Goal: Task Accomplishment & Management: Manage account settings

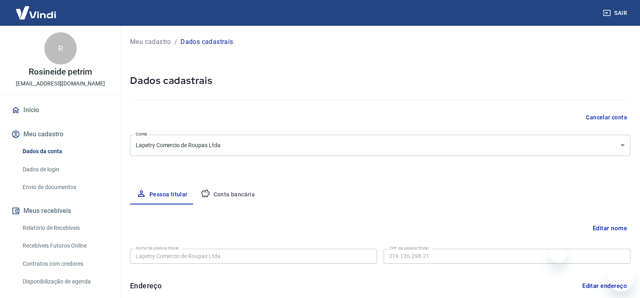
select select "SP"
click at [616, 256] on span "Olá! Precisa de ajuda?" at bounding box center [605, 254] width 63 height 6
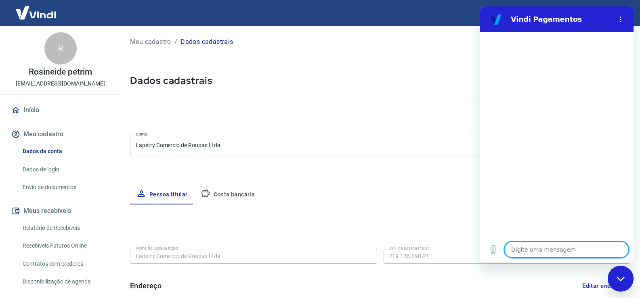
type textarea "o"
type textarea "x"
type textarea "oi"
type textarea "x"
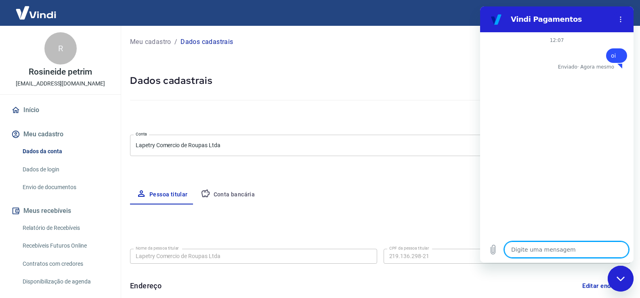
type textarea "B"
type textarea "x"
type textarea "Bo"
type textarea "x"
type textarea "Bom"
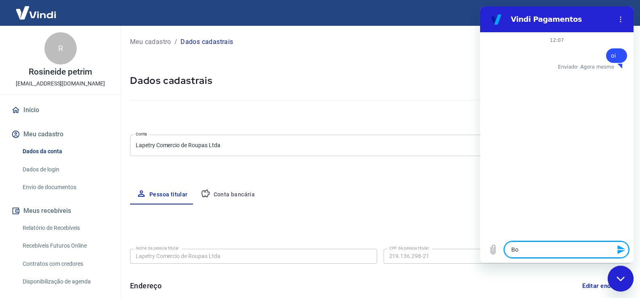
type textarea "x"
type textarea "Bom"
type textarea "x"
type textarea "Bom d"
type textarea "x"
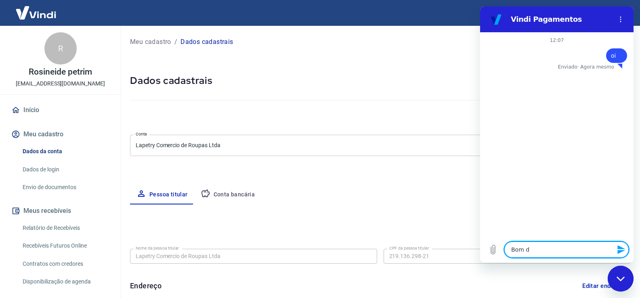
type textarea "Bom di"
type textarea "x"
type textarea "Bom dia"
type textarea "x"
type textarea "Bom dia"
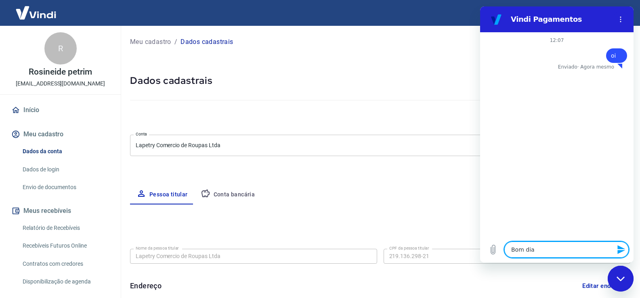
type textarea "x"
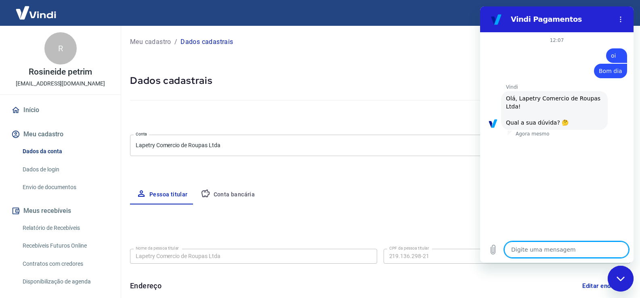
type textarea "x"
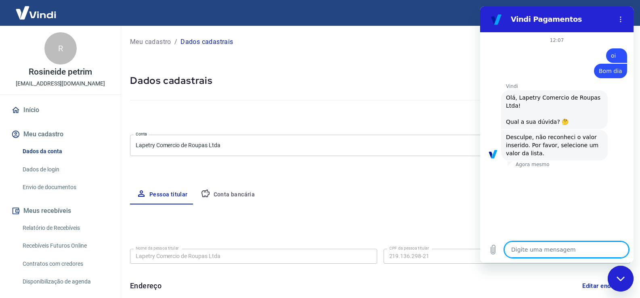
click at [555, 249] on textarea at bounding box center [566, 250] width 124 height 16
type textarea "E"
type textarea "x"
type textarea "Es"
type textarea "x"
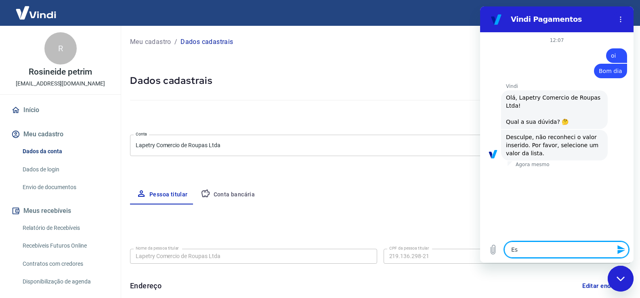
type textarea "Est"
type textarea "x"
type textarea "Esto"
type textarea "x"
type textarea "Estou"
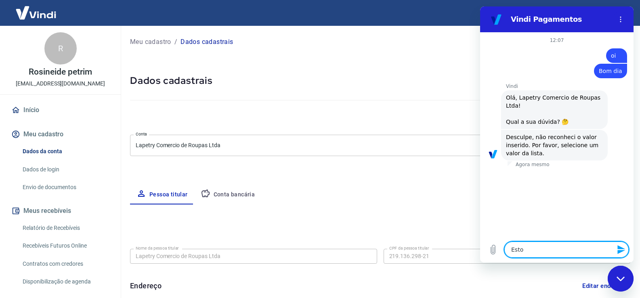
type textarea "x"
type textarea "Estou"
type textarea "x"
type textarea "Estou c"
type textarea "x"
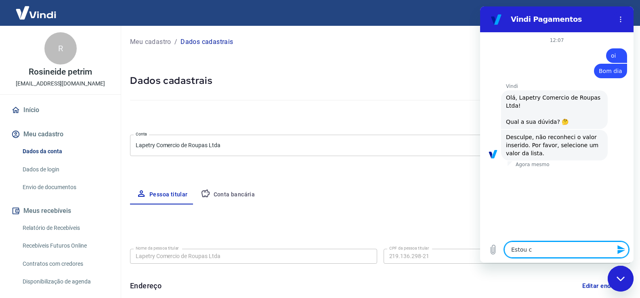
type textarea "Estou co"
type textarea "x"
type textarea "Estou com"
type textarea "x"
type textarea "Estou comp"
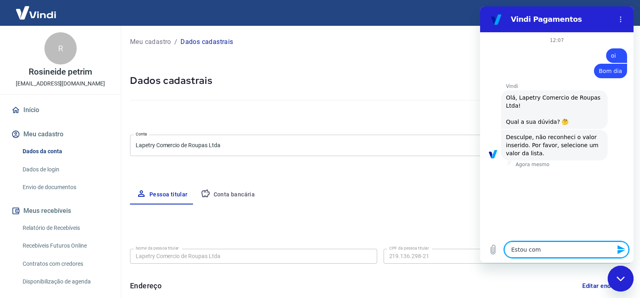
type textarea "x"
type textarea "Estou compr"
type textarea "x"
type textarea "Estou compro"
type textarea "x"
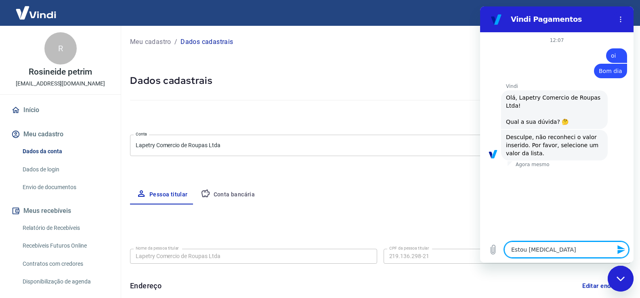
type textarea "Estou comprob"
type textarea "x"
type textarea "Estou comprobe"
type textarea "x"
type textarea "Estou comprob"
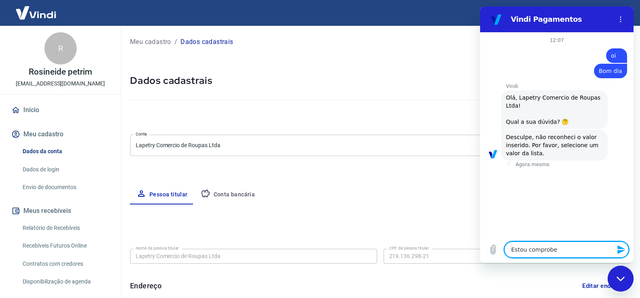
type textarea "x"
type textarea "Estou comprobl"
type textarea "x"
type textarea "Estou comproble"
type textarea "x"
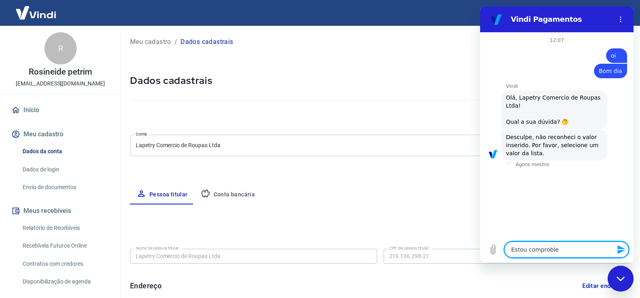
type textarea "Estou comproblem"
type textarea "x"
type textarea "Estou comproblema"
type textarea "x"
type textarea "Estou comproblemas"
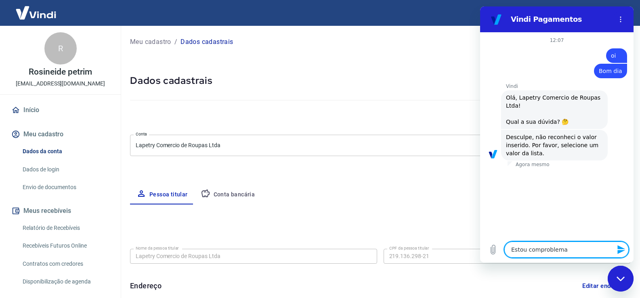
type textarea "x"
click at [537, 252] on textarea "Estou comproblemas" at bounding box center [566, 250] width 124 height 16
type textarea "Estou com problemas"
type textarea "x"
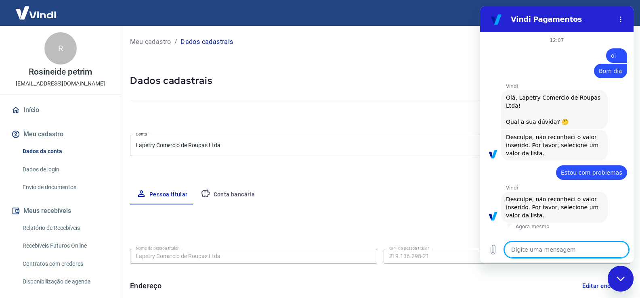
click at [546, 248] on textarea at bounding box center [566, 250] width 124 height 16
type textarea "1"
type textarea "x"
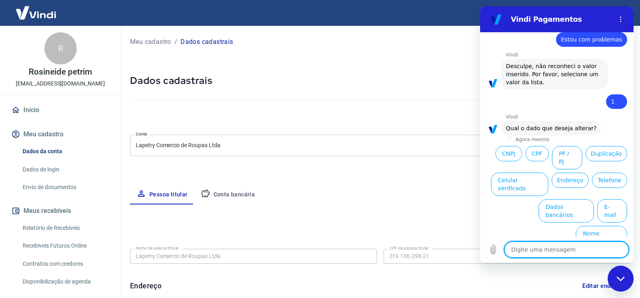
scroll to position [134, 0]
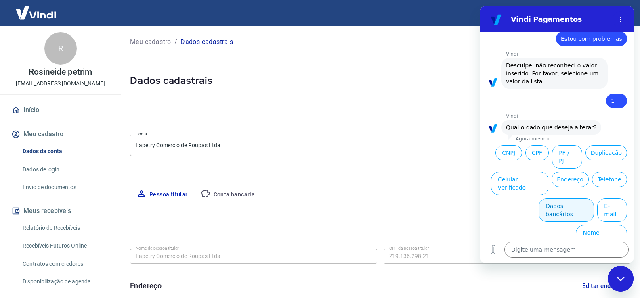
click at [566, 211] on button "Dados bancários" at bounding box center [566, 210] width 55 height 23
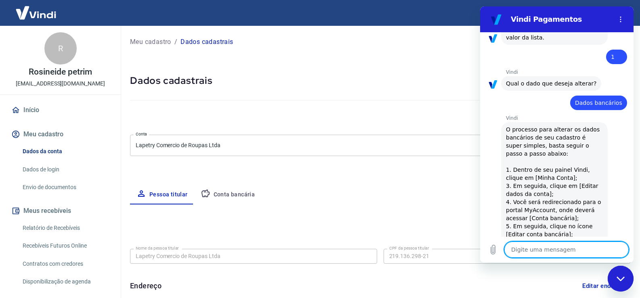
scroll to position [178, 0]
click at [572, 247] on textarea at bounding box center [566, 250] width 124 height 16
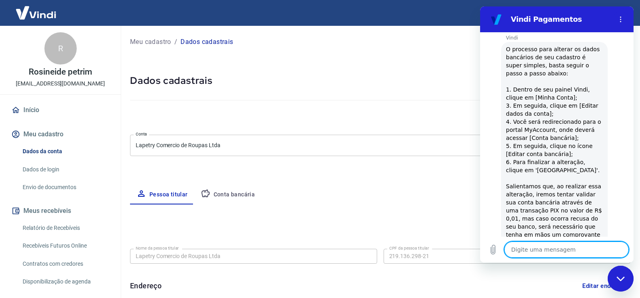
scroll to position [299, 0]
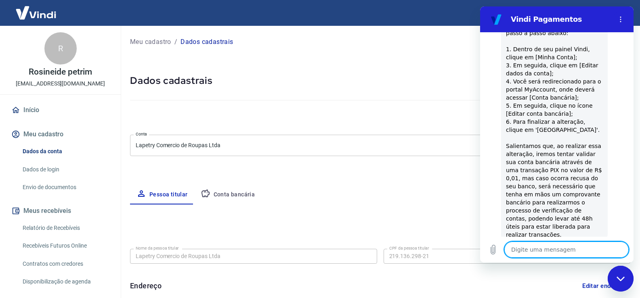
click at [542, 250] on textarea at bounding box center [566, 250] width 124 height 16
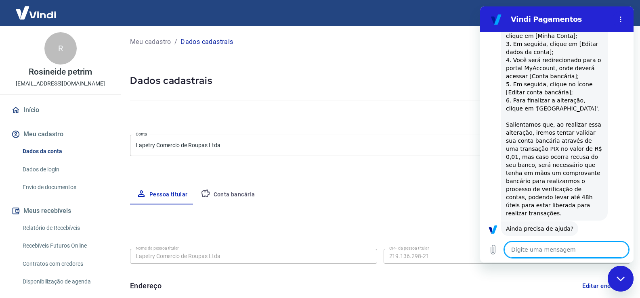
scroll to position [339, 0]
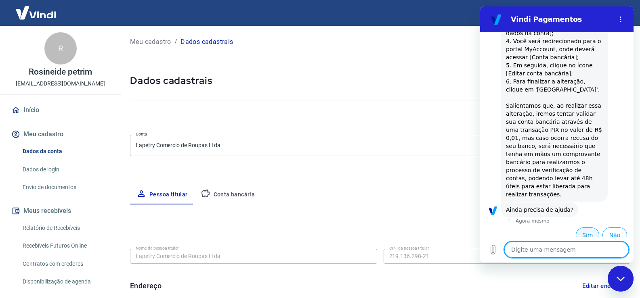
click at [586, 229] on button "Sim" at bounding box center [587, 235] width 23 height 15
type textarea "x"
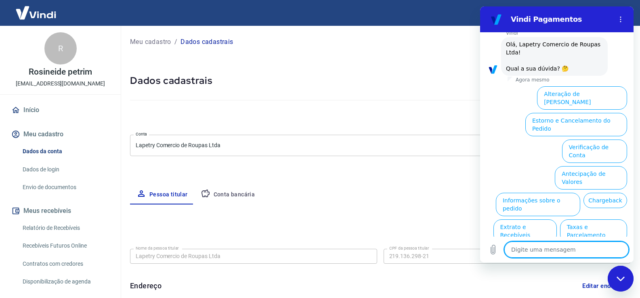
scroll to position [558, 0]
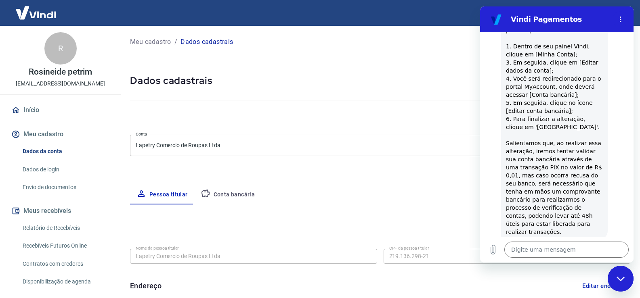
scroll to position [316, 0]
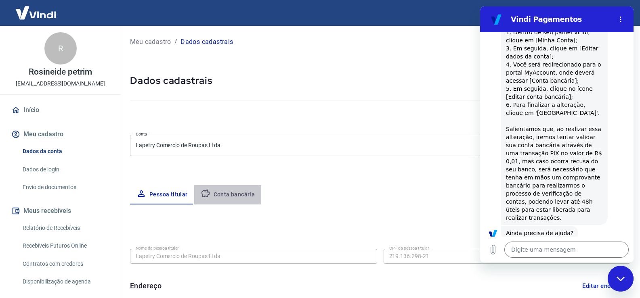
drag, startPoint x: 228, startPoint y: 193, endPoint x: 482, endPoint y: 268, distance: 264.9
click at [229, 193] on button "Conta bancária" at bounding box center [227, 194] width 67 height 19
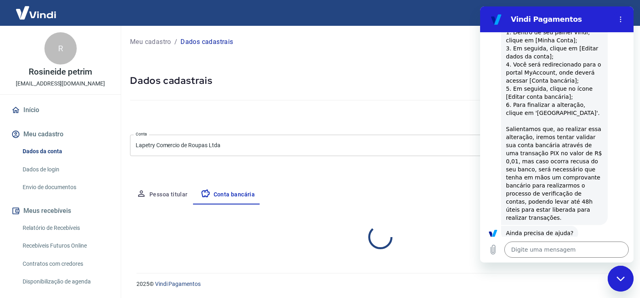
select select "1"
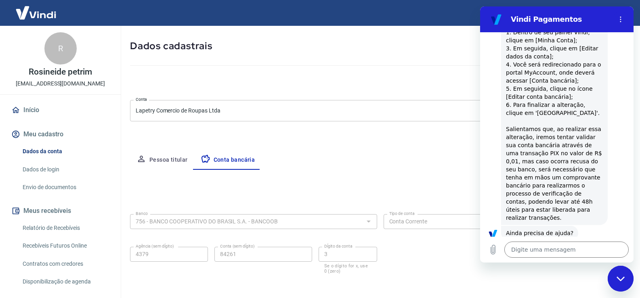
scroll to position [69, 0]
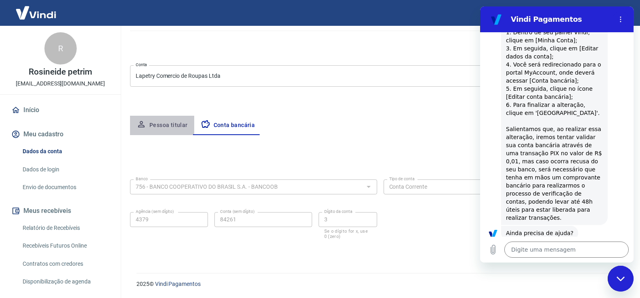
click at [165, 127] on button "Pessoa titular" at bounding box center [162, 125] width 64 height 19
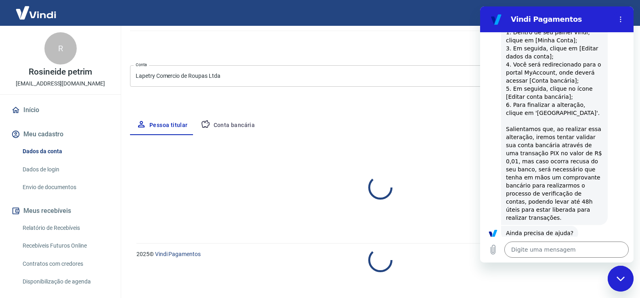
select select "SP"
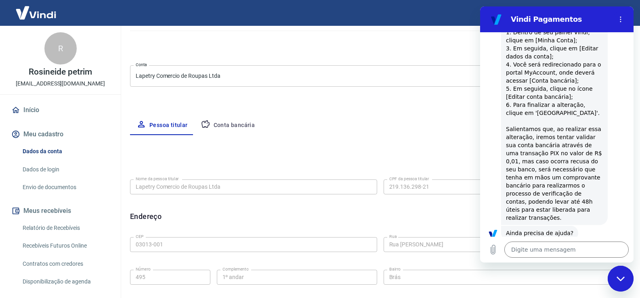
type textarea "x"
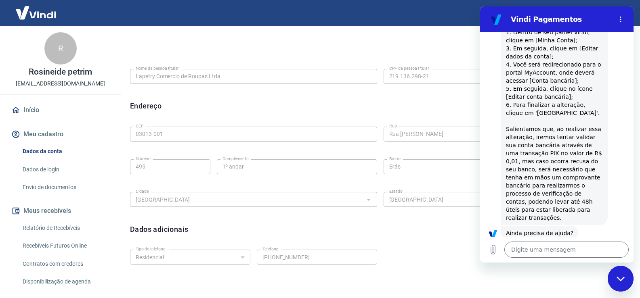
scroll to position [219, 0]
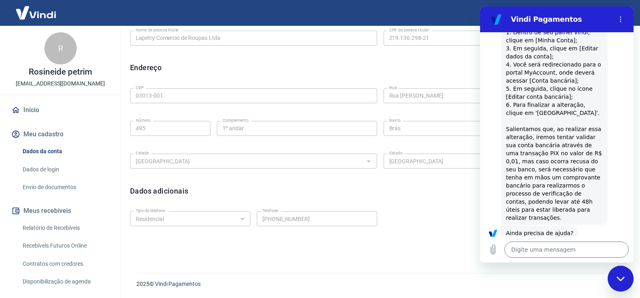
click at [411, 186] on div "Dados adicionais Editar dados adicionais" at bounding box center [380, 190] width 500 height 15
click at [521, 279] on div "2025 © Vindi Pagamentos" at bounding box center [379, 281] width 504 height 35
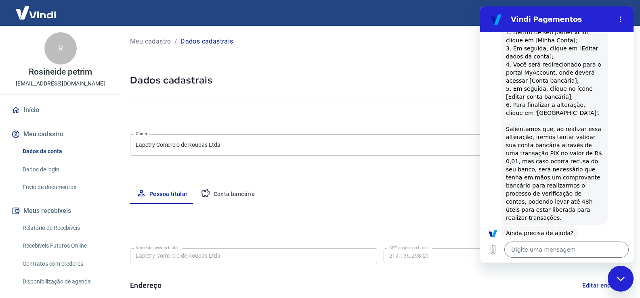
scroll to position [0, 0]
drag, startPoint x: 231, startPoint y: 193, endPoint x: 450, endPoint y: 297, distance: 241.9
click at [231, 193] on button "Conta bancária" at bounding box center [227, 194] width 67 height 19
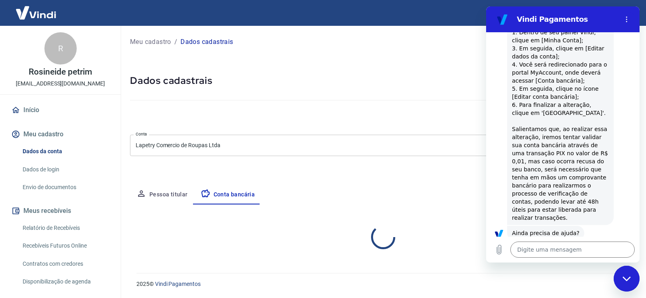
select select "1"
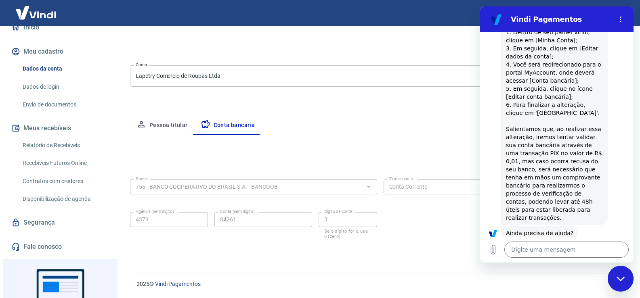
scroll to position [138, 0]
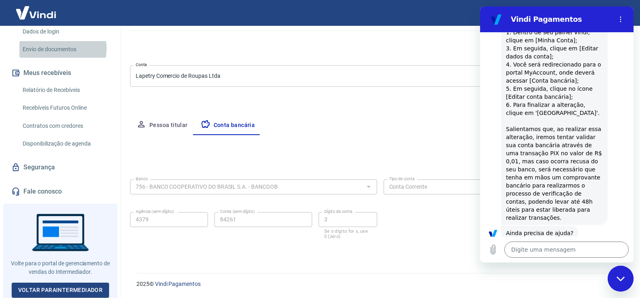
click at [60, 48] on link "Envio de documentos" at bounding box center [65, 49] width 92 height 17
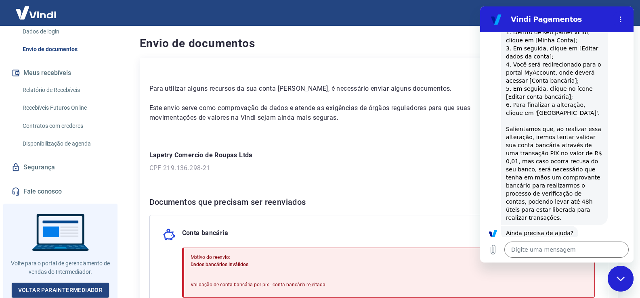
scroll to position [132, 0]
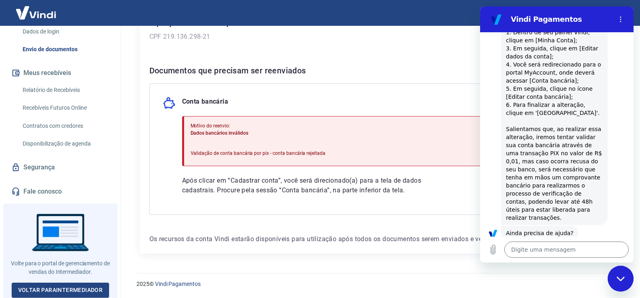
click at [474, 84] on div "Conta bancária Motivo do reenvio: Dados bancários inválidos Validação de conta …" at bounding box center [378, 150] width 459 height 132
click at [624, 18] on button "Menu de opções" at bounding box center [621, 19] width 16 height 16
click at [623, 282] on div "Fechar janela de mensagens" at bounding box center [621, 279] width 24 height 24
type textarea "x"
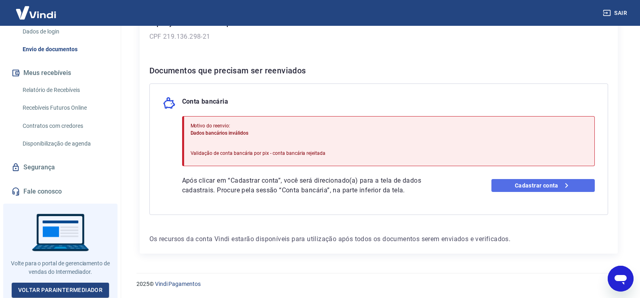
click at [562, 187] on icon at bounding box center [567, 186] width 10 height 10
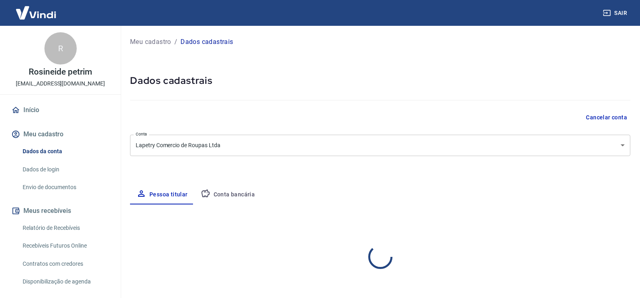
select select "SP"
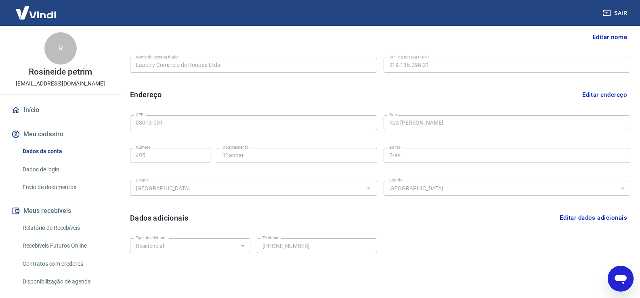
scroll to position [97, 0]
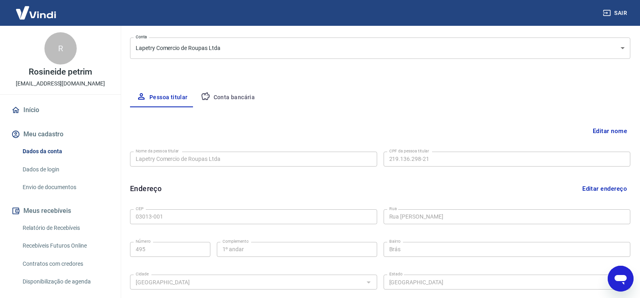
click at [15, 135] on div "Sair R Rosineide petrim [EMAIL_ADDRESS][DOMAIN_NAME] Início Meu cadastro Dados …" at bounding box center [320, 52] width 640 height 298
click at [610, 128] on button "Editar nome" at bounding box center [610, 131] width 41 height 15
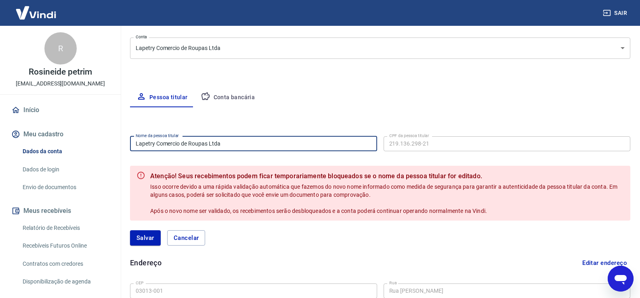
click at [246, 145] on input "Lapetry Comercio de Roupas Ltda" at bounding box center [253, 144] width 247 height 15
drag, startPoint x: 245, startPoint y: 145, endPoint x: 0, endPoint y: 142, distance: 244.8
click at [0, 142] on div "Sair R Rosineide petrim [EMAIL_ADDRESS][DOMAIN_NAME] Início Meu cadastro Dados …" at bounding box center [320, 52] width 640 height 298
type input "ROSINEIDE PETRIM"
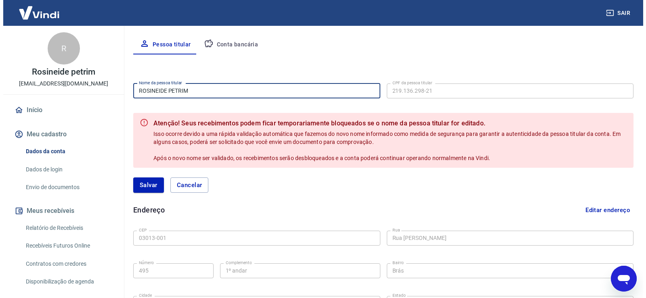
scroll to position [293, 0]
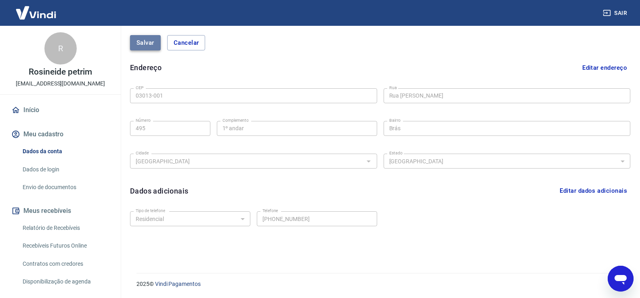
click at [138, 43] on button "Salvar" at bounding box center [145, 42] width 31 height 15
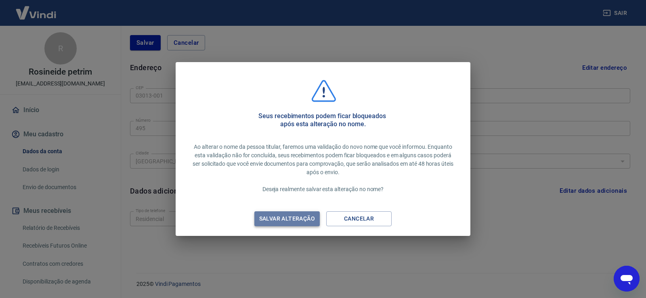
drag, startPoint x: 297, startPoint y: 219, endPoint x: 3, endPoint y: 208, distance: 294.6
click at [295, 219] on div "Salvar alteração" at bounding box center [287, 219] width 75 height 10
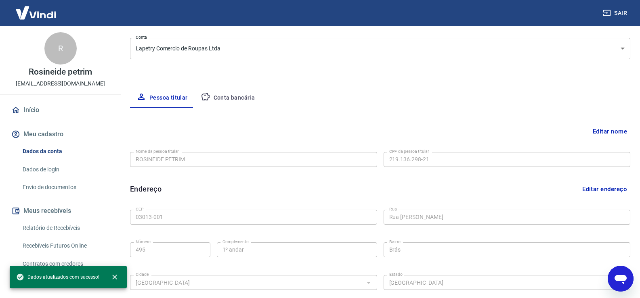
scroll to position [13, 0]
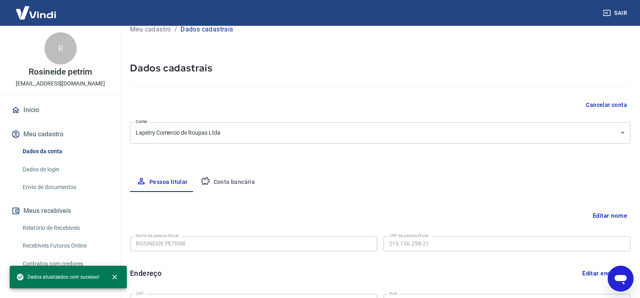
click at [223, 183] on button "Conta bancária" at bounding box center [227, 182] width 67 height 19
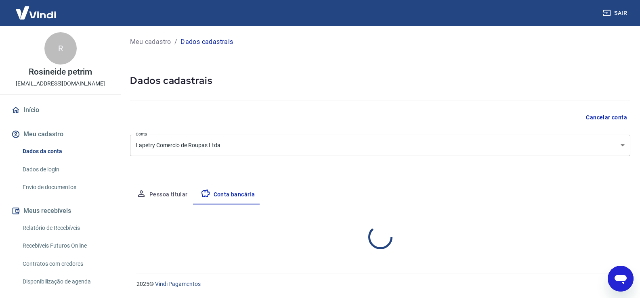
scroll to position [0, 0]
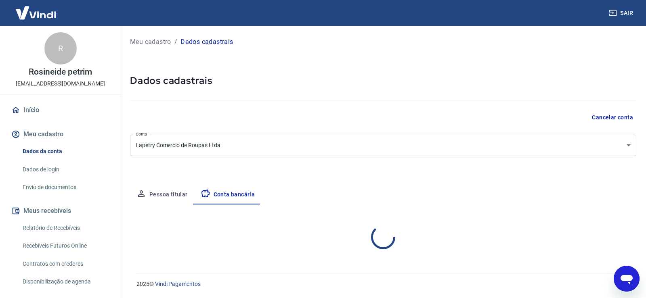
select select "1"
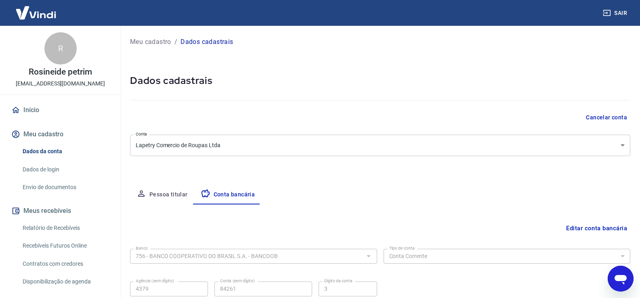
scroll to position [69, 0]
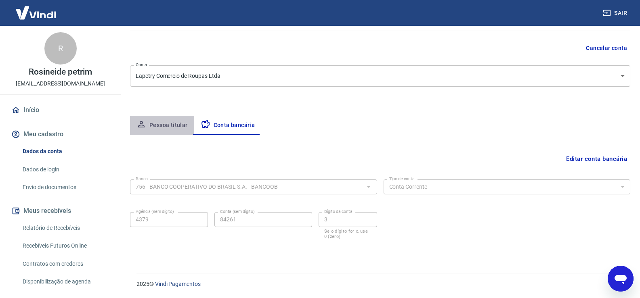
drag, startPoint x: 172, startPoint y: 124, endPoint x: 94, endPoint y: 172, distance: 92.3
click at [172, 124] on button "Pessoa titular" at bounding box center [162, 125] width 64 height 19
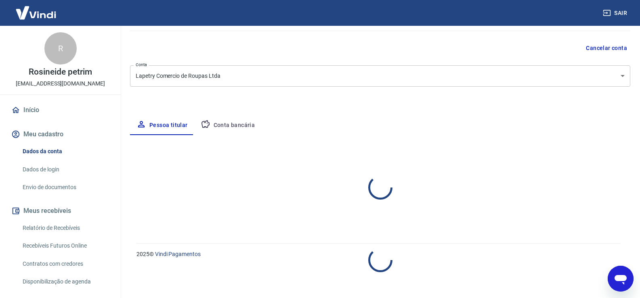
select select "SP"
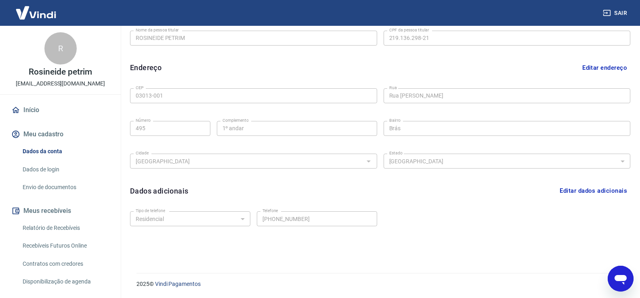
scroll to position [57, 0]
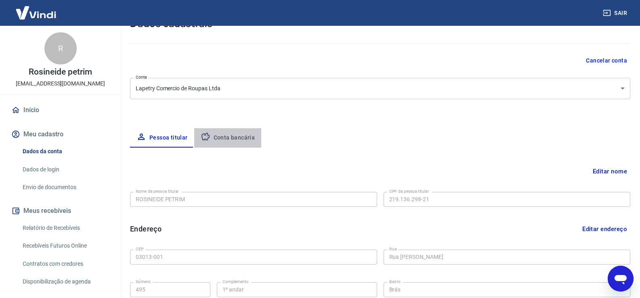
click at [233, 134] on button "Conta bancária" at bounding box center [227, 137] width 67 height 19
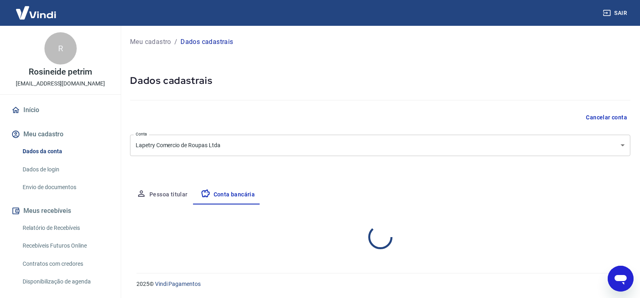
scroll to position [0, 0]
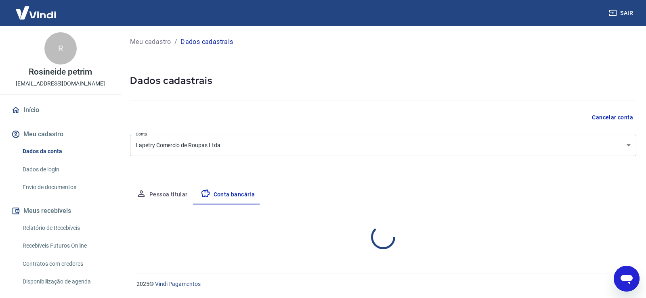
select select "1"
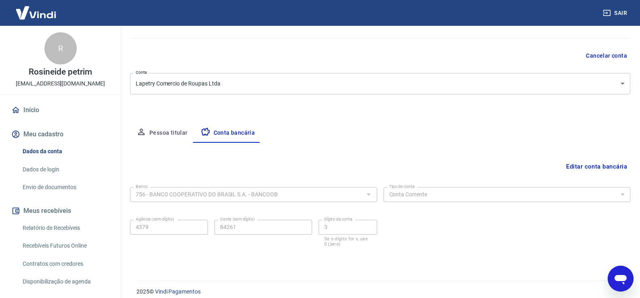
scroll to position [69, 0]
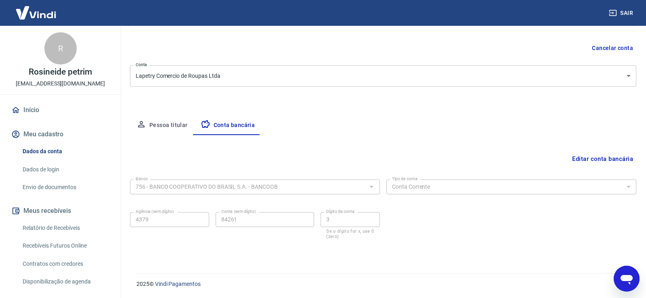
click at [252, 76] on body "Sair R Rosineide petrim [EMAIL_ADDRESS][DOMAIN_NAME] Início Meu cadastro Dados …" at bounding box center [323, 80] width 646 height 298
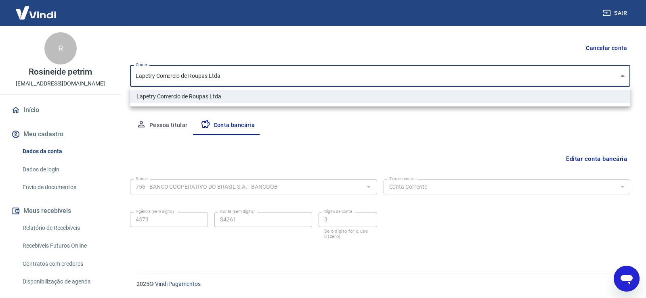
drag, startPoint x: 252, startPoint y: 76, endPoint x: 0, endPoint y: 77, distance: 252.4
click at [0, 77] on div at bounding box center [323, 149] width 646 height 298
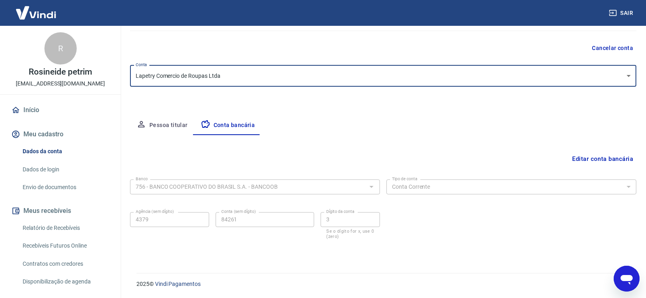
click at [597, 77] on body "Sair R Rosineide petrim [EMAIL_ADDRESS][DOMAIN_NAME] Início Meu cadastro Dados …" at bounding box center [323, 80] width 646 height 298
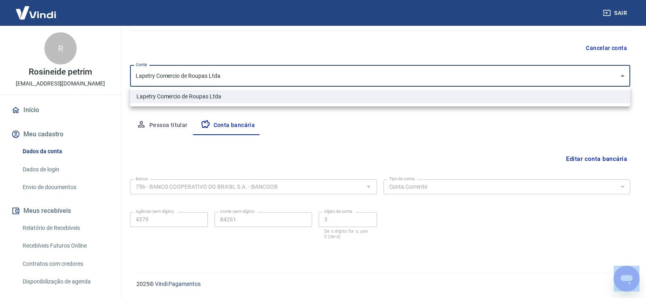
click at [597, 77] on div at bounding box center [323, 149] width 646 height 298
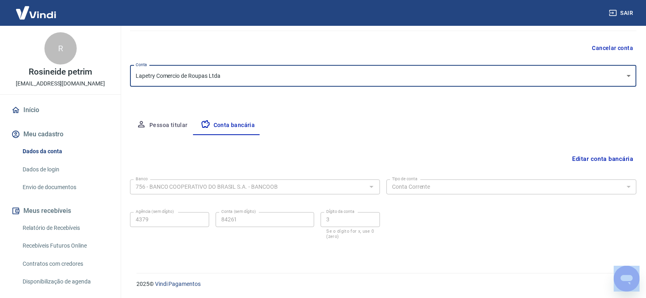
click at [566, 69] on body "Sair R Rosineide petrim [EMAIL_ADDRESS][DOMAIN_NAME] Início Meu cadastro Dados …" at bounding box center [323, 80] width 646 height 298
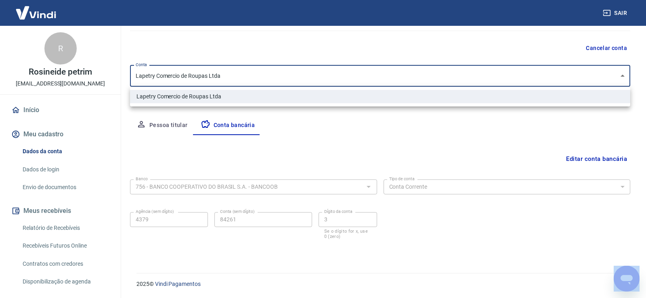
click at [315, 157] on div at bounding box center [323, 149] width 646 height 298
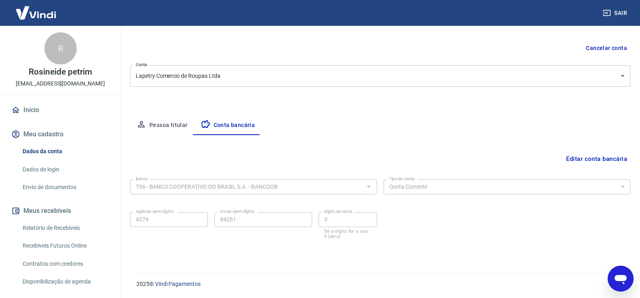
drag, startPoint x: 462, startPoint y: 248, endPoint x: 61, endPoint y: 164, distance: 409.8
click at [461, 248] on form "Banco 756 - BANCO COOPERATIVO DO BRASIL S.A. - BANCOOB Banco Tipo de conta Cont…" at bounding box center [380, 215] width 500 height 78
drag, startPoint x: 620, startPoint y: 280, endPoint x: 691, endPoint y: 462, distance: 194.9
click at [620, 280] on icon "Abrir janela de mensagens" at bounding box center [621, 280] width 12 height 10
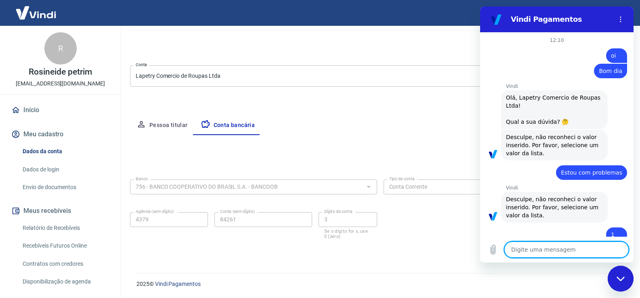
scroll to position [558, 0]
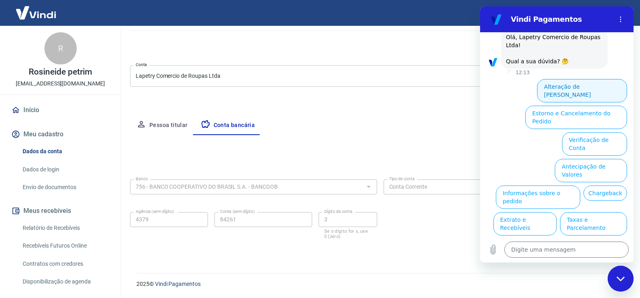
click at [565, 80] on button "Alteração de [PERSON_NAME]" at bounding box center [582, 90] width 90 height 23
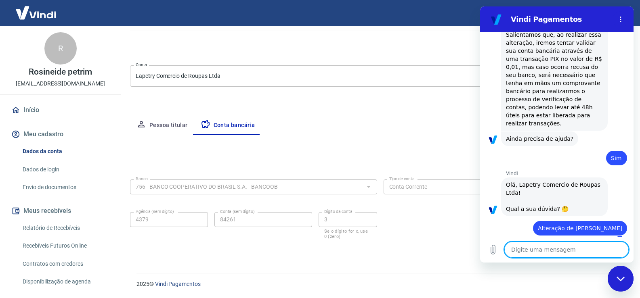
click at [550, 252] on textarea at bounding box center [566, 250] width 124 height 16
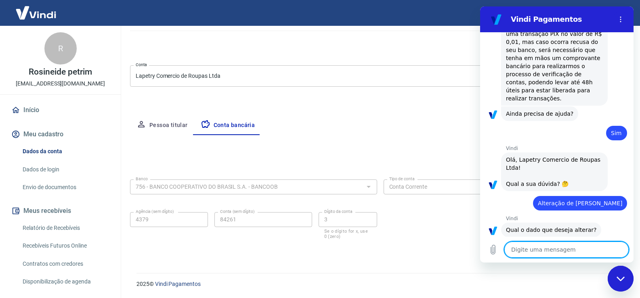
scroll to position [530, 0]
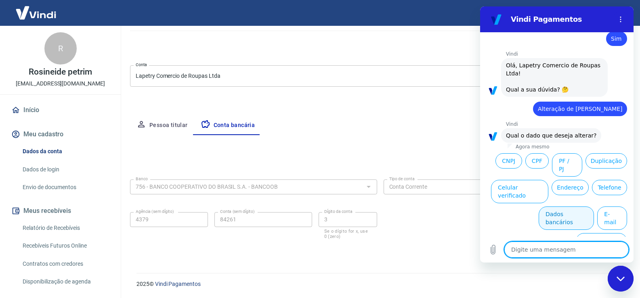
click at [567, 210] on button "Dados bancários" at bounding box center [566, 218] width 55 height 23
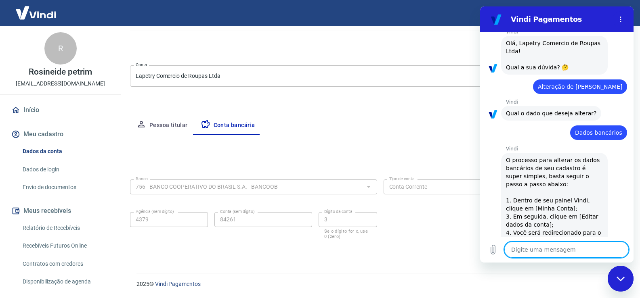
click at [562, 245] on textarea at bounding box center [566, 250] width 124 height 16
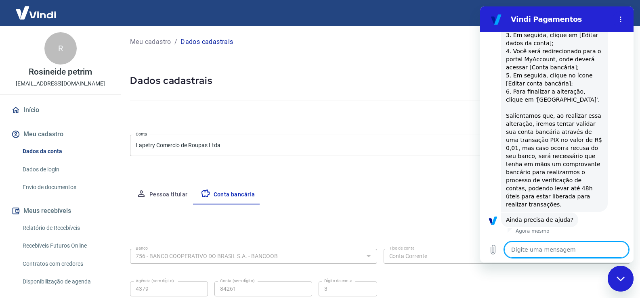
scroll to position [735, 0]
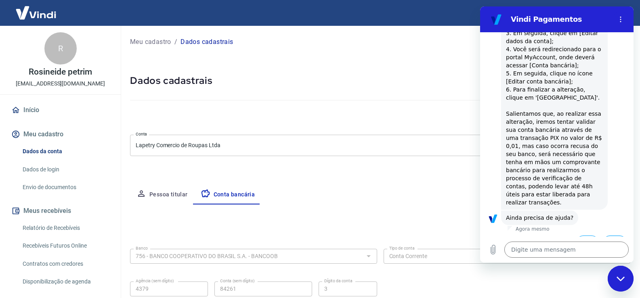
click at [606, 236] on button "Não" at bounding box center [615, 243] width 25 height 15
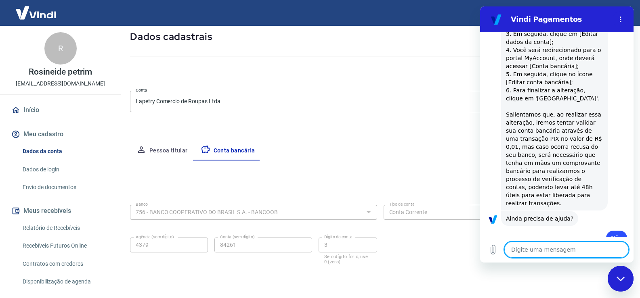
scroll to position [69, 0]
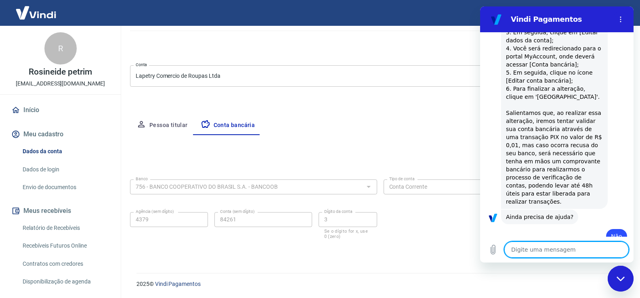
type textarea "x"
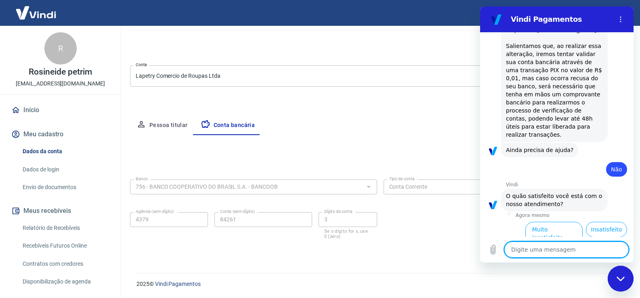
scroll to position [808, 0]
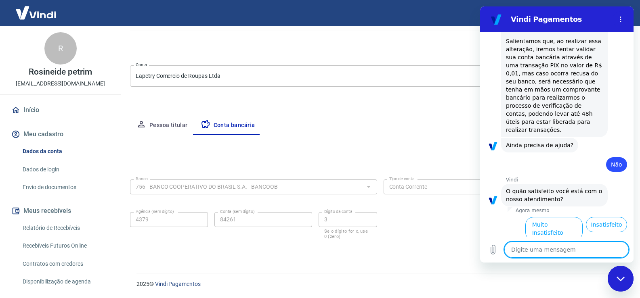
click at [163, 124] on button "Pessoa titular" at bounding box center [162, 125] width 64 height 19
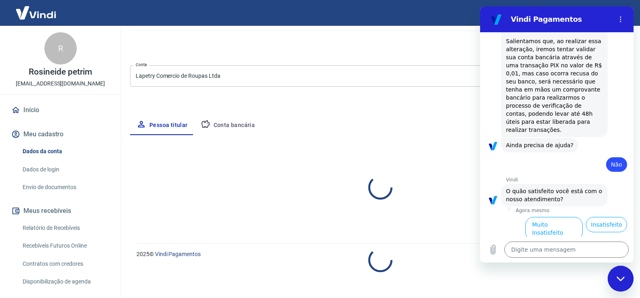
select select "SP"
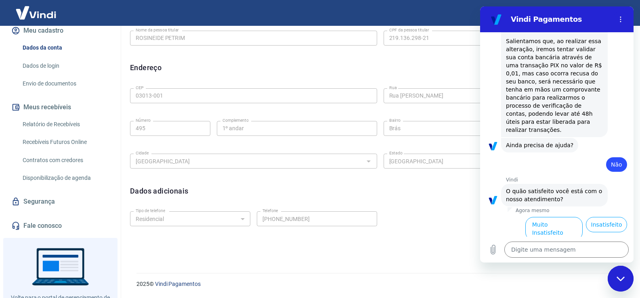
scroll to position [121, 0]
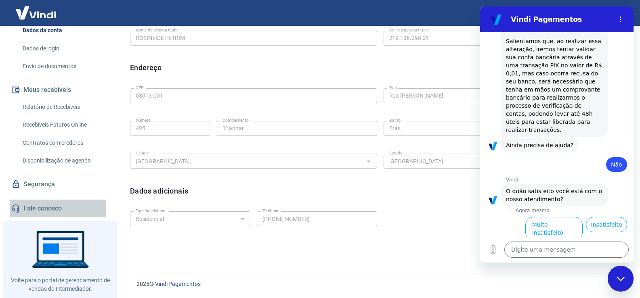
click at [39, 208] on link "Fale conosco" at bounding box center [60, 209] width 101 height 18
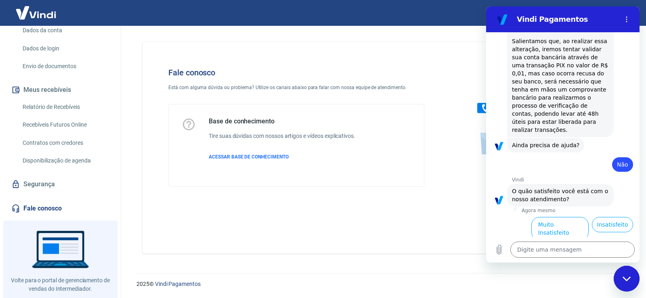
drag, startPoint x: 451, startPoint y: 97, endPoint x: 454, endPoint y: 103, distance: 6.5
click at [451, 97] on div at bounding box center [522, 127] width 170 height 145
click at [483, 111] on img at bounding box center [522, 109] width 123 height 108
click at [628, 282] on div "Fechar janela de mensagens" at bounding box center [627, 279] width 24 height 24
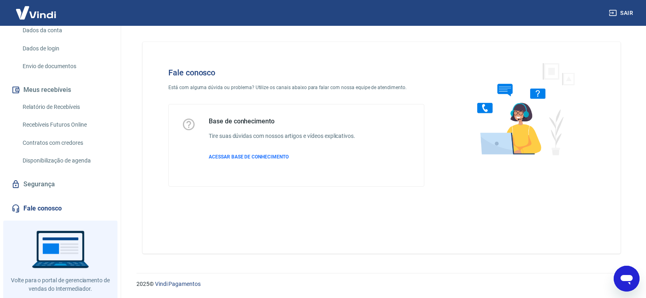
click at [484, 109] on img at bounding box center [522, 109] width 123 height 108
click at [506, 91] on img at bounding box center [522, 109] width 123 height 108
click at [627, 283] on icon "Abrir janela de mensagens" at bounding box center [627, 279] width 15 height 15
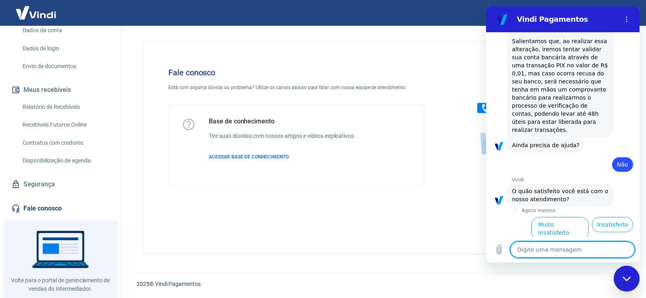
click at [629, 279] on icon "Fechar janela de mensagens" at bounding box center [627, 279] width 8 height 5
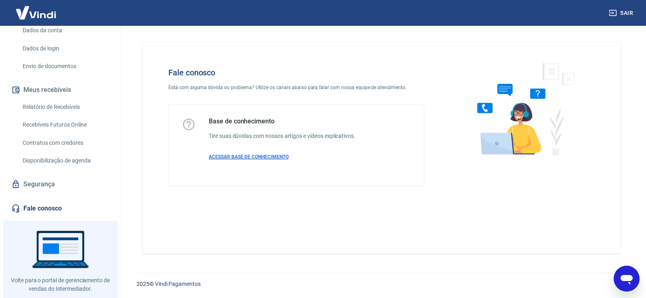
click at [263, 153] on p "ACESSAR BASE DE CONHECIMENTO" at bounding box center [282, 156] width 147 height 7
type textarea "x"
